Goal: Information Seeking & Learning: Find specific fact

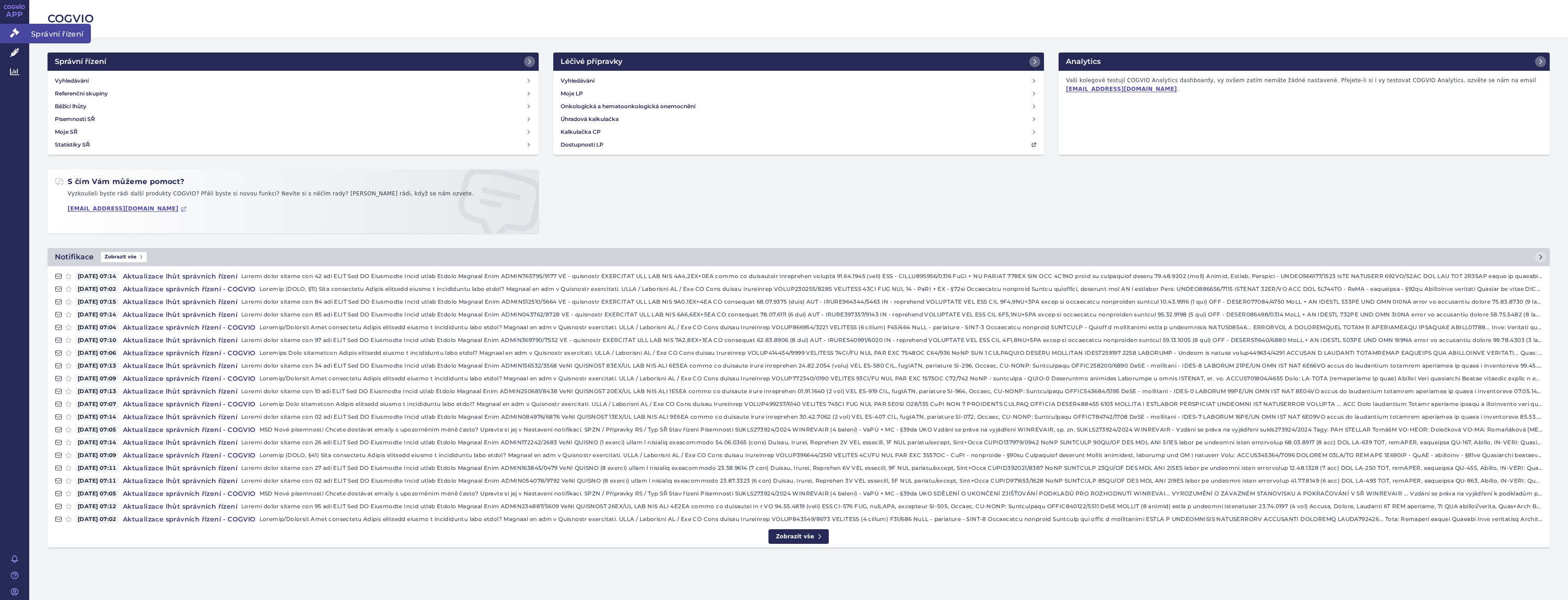
click at [9, 25] on link "Správní řízení" at bounding box center [14, 32] width 30 height 19
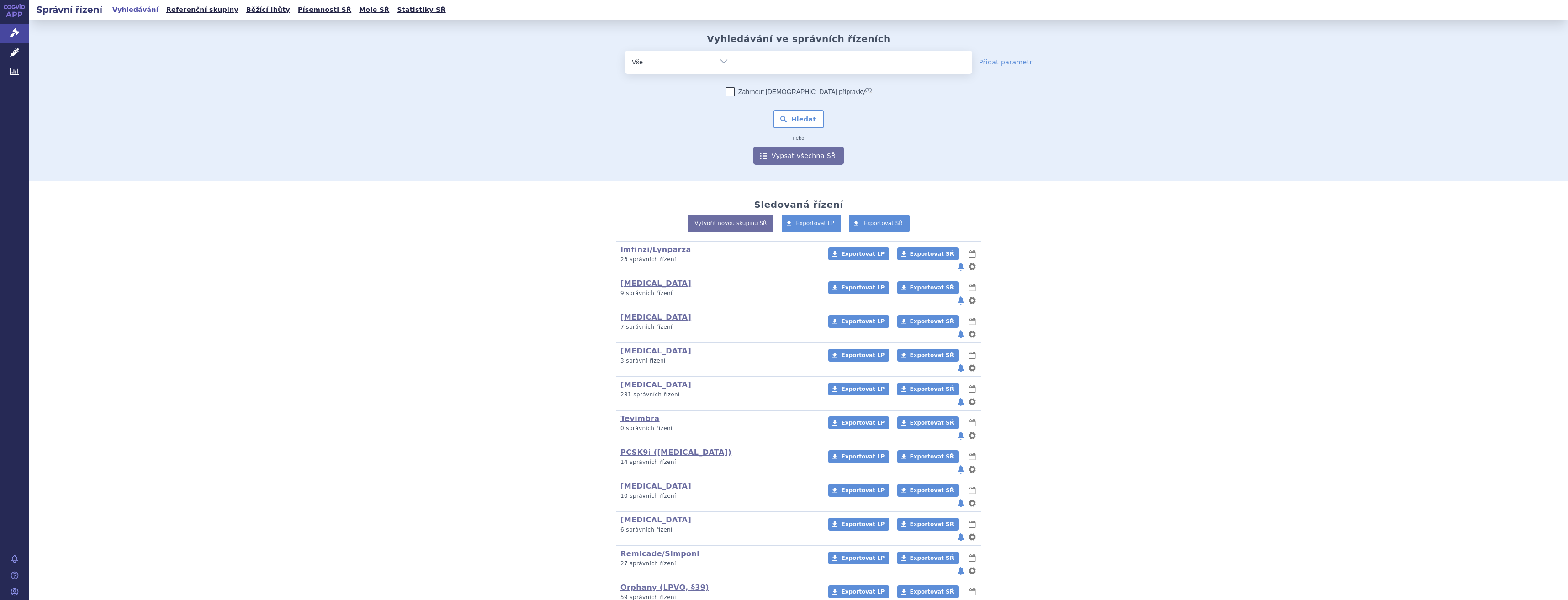
click at [762, 58] on ul at bounding box center [854, 59] width 237 height 19
click at [735, 58] on select at bounding box center [735, 61] width 1 height 22
type input "win"
type input "winre"
type input "winrevai"
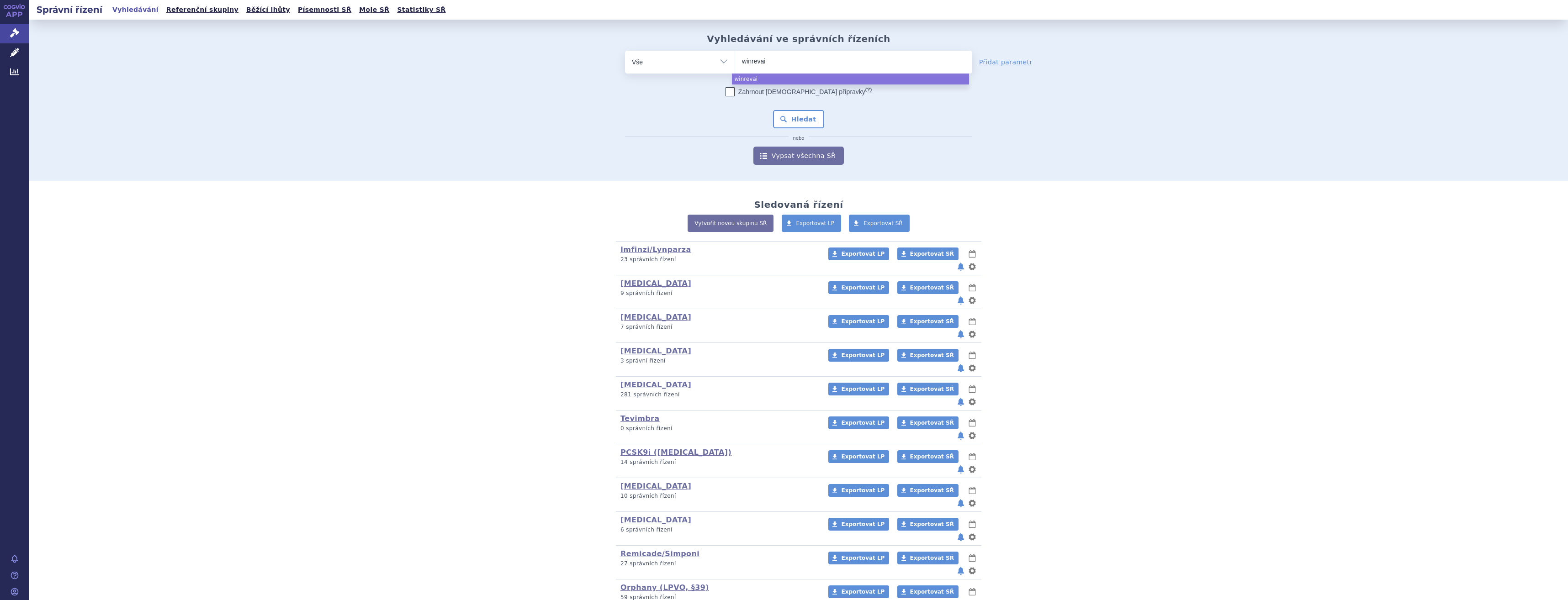
type input "winrevair"
select select "winrevair"
click at [810, 121] on button "Hledat" at bounding box center [798, 119] width 51 height 18
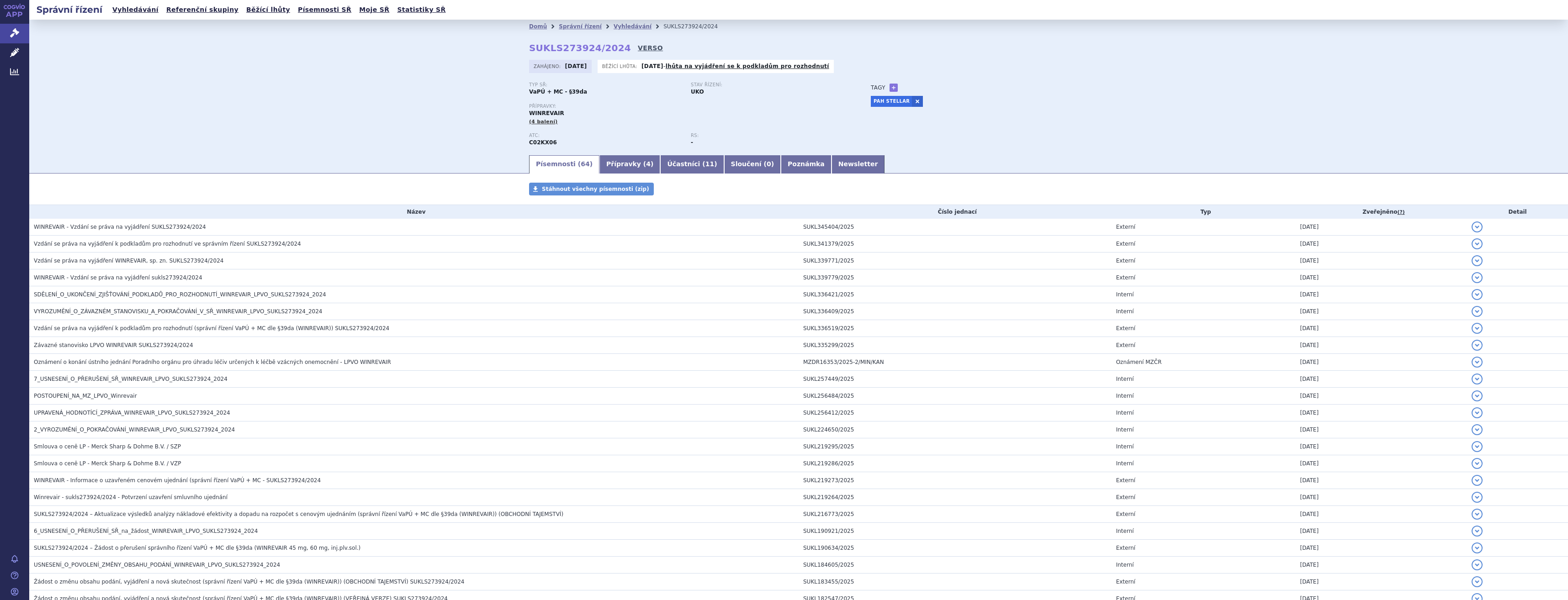
click at [638, 46] on link "VERSO" at bounding box center [650, 48] width 25 height 9
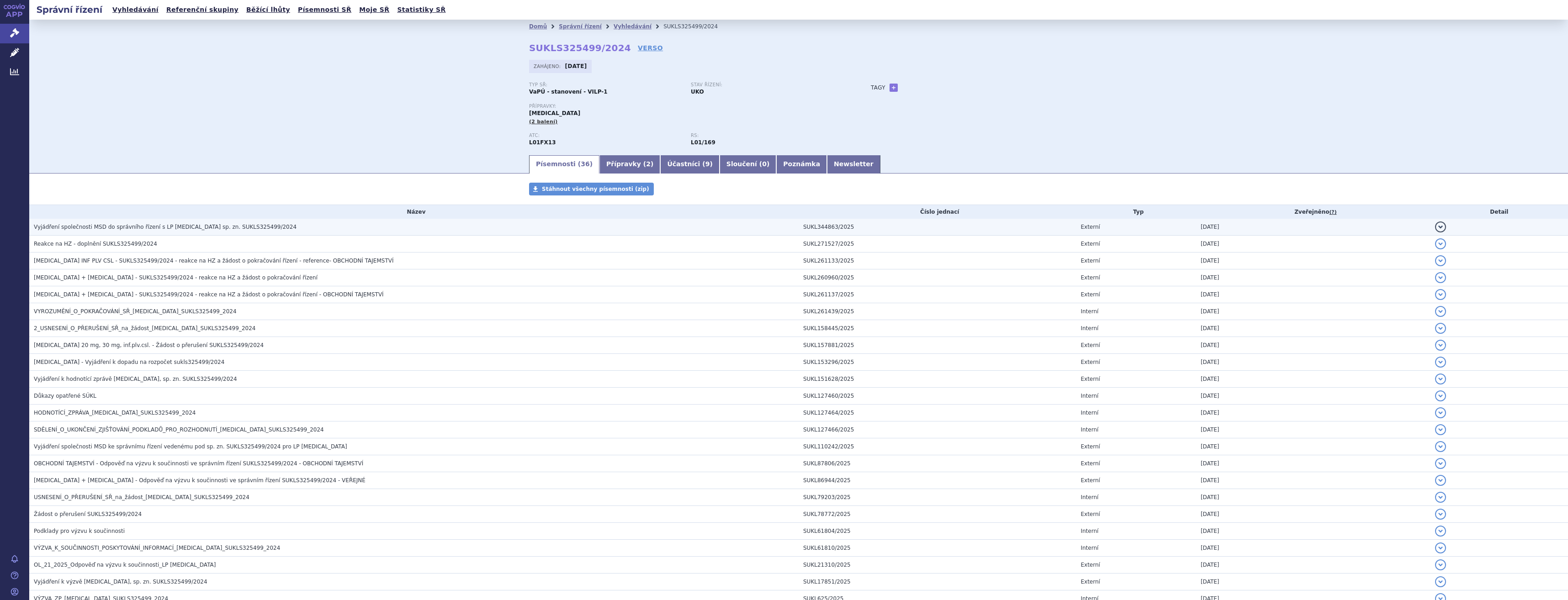
click at [237, 221] on td "Vyjádření společnosti MSD do správního řízení s LP PADCEV sp. zn. SUKLS325499/2…" at bounding box center [414, 227] width 769 height 17
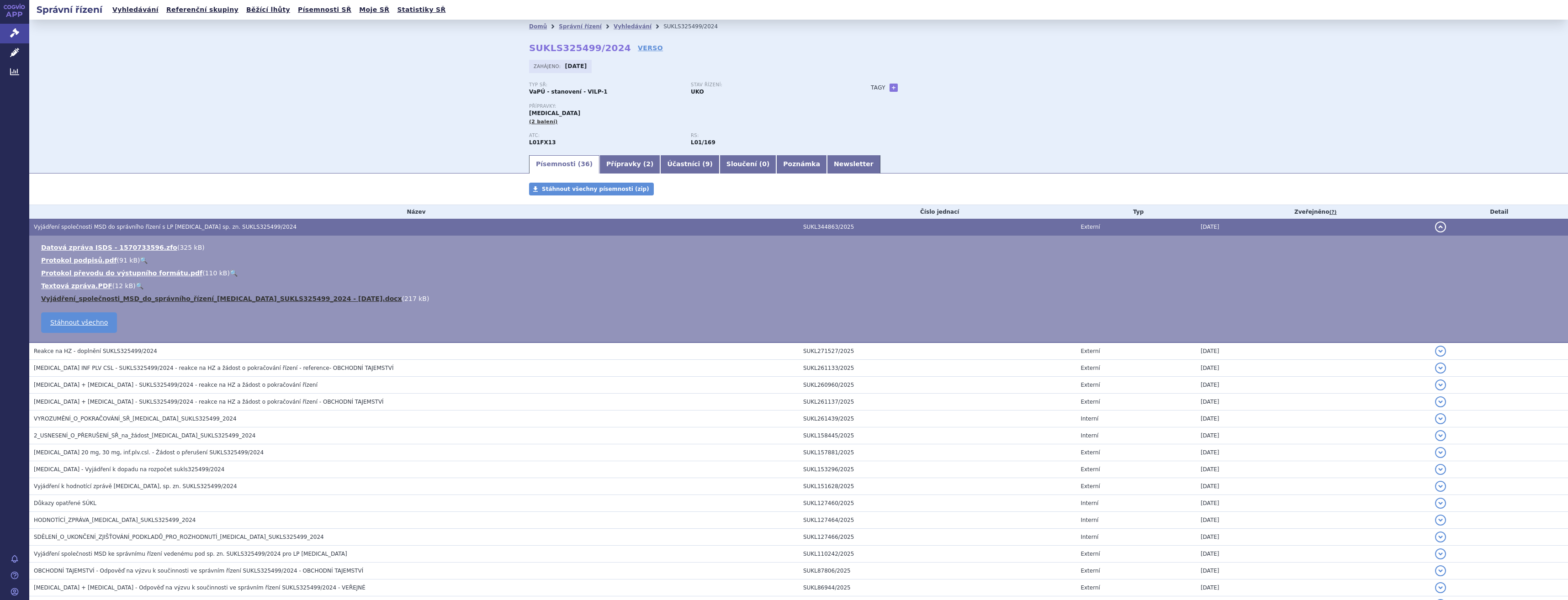
click at [321, 299] on link "Vyjádření_společnosti_MSD_do_správního_řízení_PADCEV_SUKLS325499_2024 - 28 08 2…" at bounding box center [221, 299] width 361 height 7
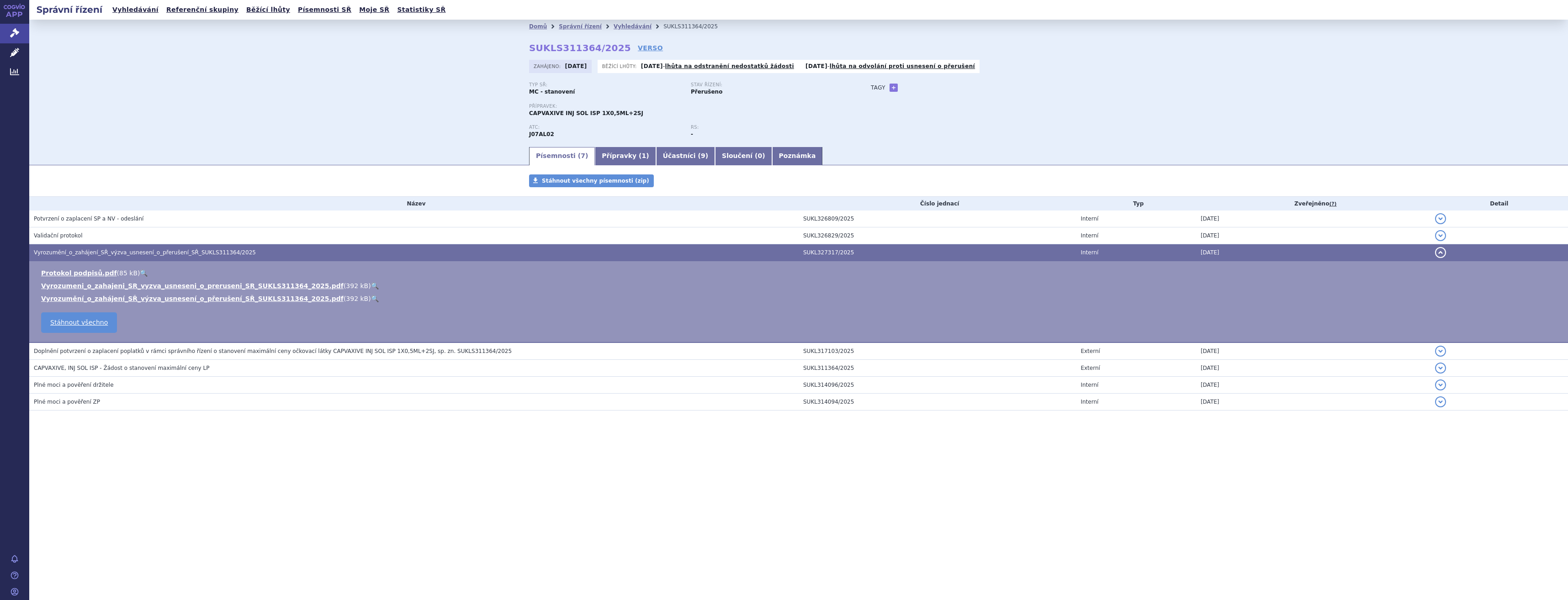
click at [371, 289] on link "🔍" at bounding box center [374, 286] width 8 height 7
